Goal: Task Accomplishment & Management: Manage account settings

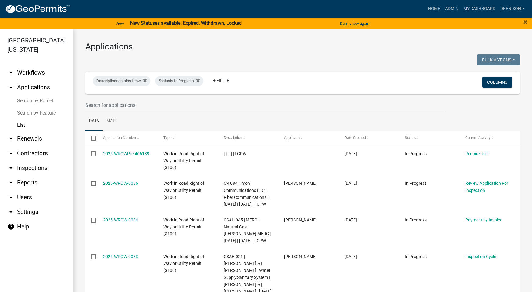
select select "3: 100"
click at [193, 23] on strong "New Statuses available! Expired, Withdrawn, Locked" at bounding box center [186, 23] width 112 height 6
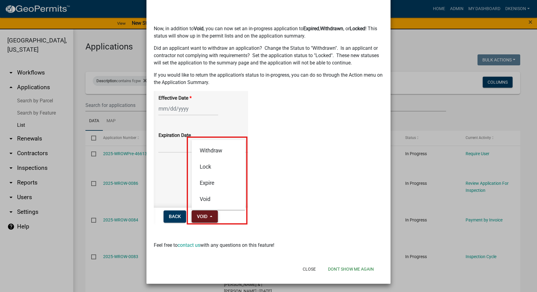
scroll to position [33, 0]
click at [347, 269] on button "Don't show me again" at bounding box center [351, 268] width 56 height 11
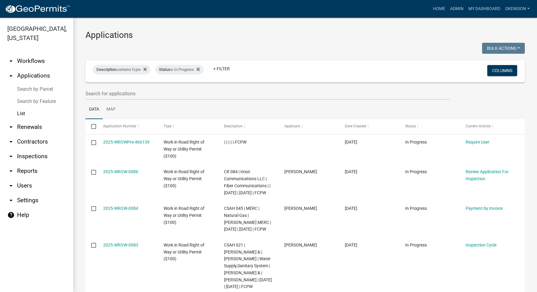
click at [371, 37] on h3 "Applications" at bounding box center [304, 35] width 439 height 10
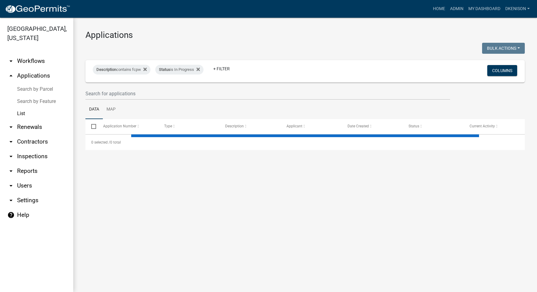
select select "3: 100"
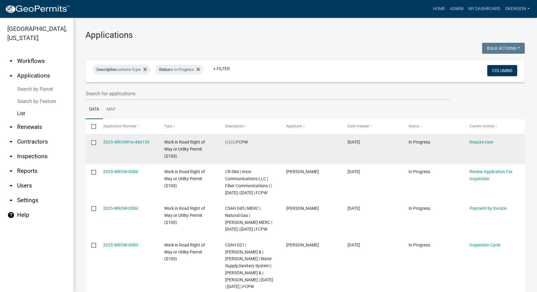
click at [93, 142] on input "checkbox" at bounding box center [93, 142] width 4 height 4
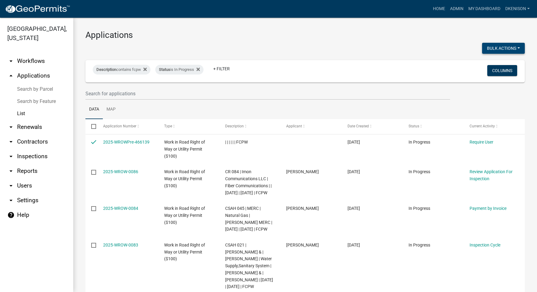
click at [513, 47] on button "Bulk Actions" at bounding box center [503, 48] width 43 height 11
click at [389, 35] on h3 "Applications" at bounding box center [304, 35] width 439 height 10
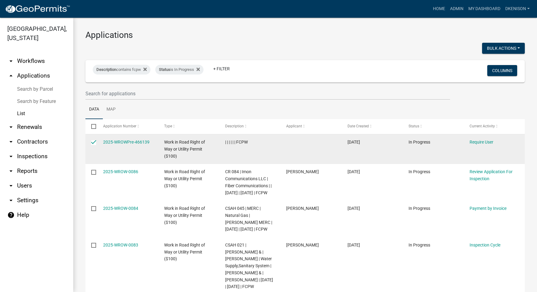
click at [92, 142] on input "checkbox" at bounding box center [93, 142] width 4 height 4
checkbox input "false"
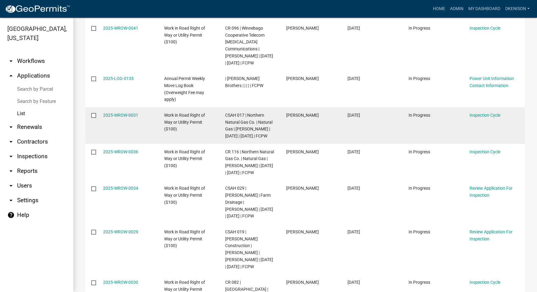
scroll to position [2988, 0]
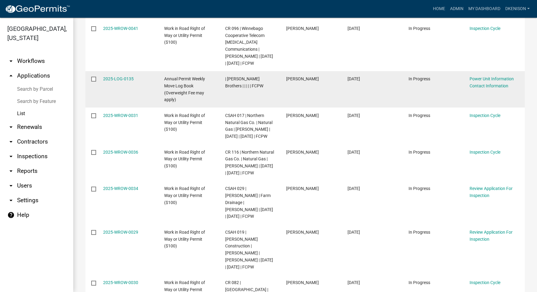
click at [94, 81] on input "checkbox" at bounding box center [93, 79] width 4 height 4
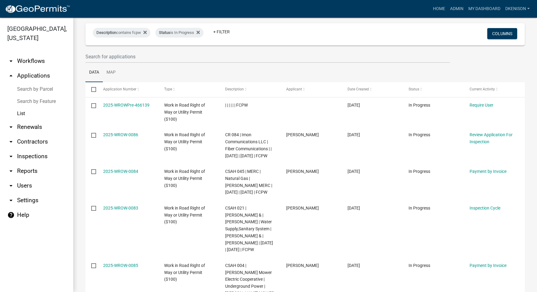
scroll to position [0, 0]
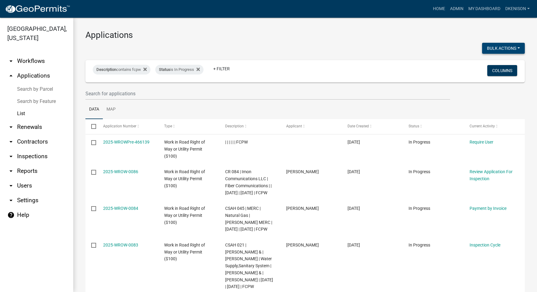
click at [513, 49] on button "Bulk Actions" at bounding box center [503, 48] width 43 height 11
click at [483, 93] on button "Lock" at bounding box center [500, 93] width 49 height 15
checkbox input "false"
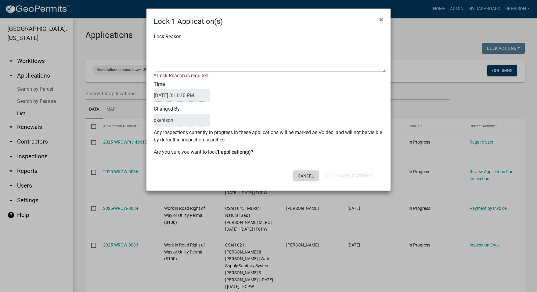
drag, startPoint x: 306, startPoint y: 176, endPoint x: 277, endPoint y: 157, distance: 34.3
click at [305, 176] on button "Cancel" at bounding box center [306, 175] width 26 height 11
